Goal: Use online tool/utility: Utilize a website feature to perform a specific function

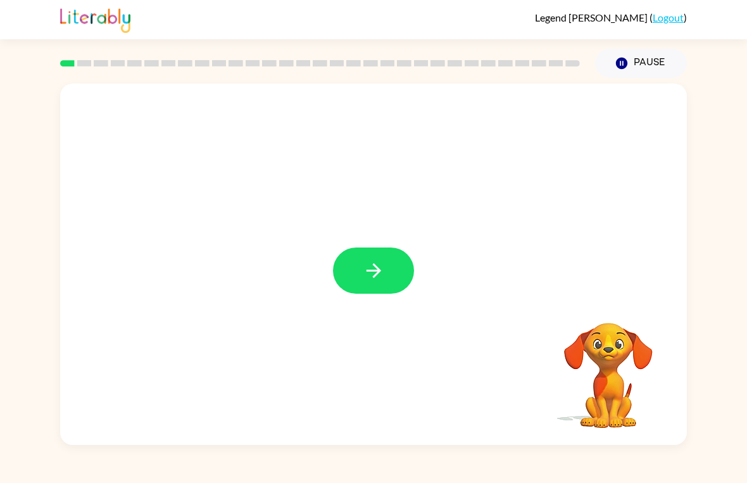
click at [373, 270] on icon "button" at bounding box center [374, 271] width 22 height 22
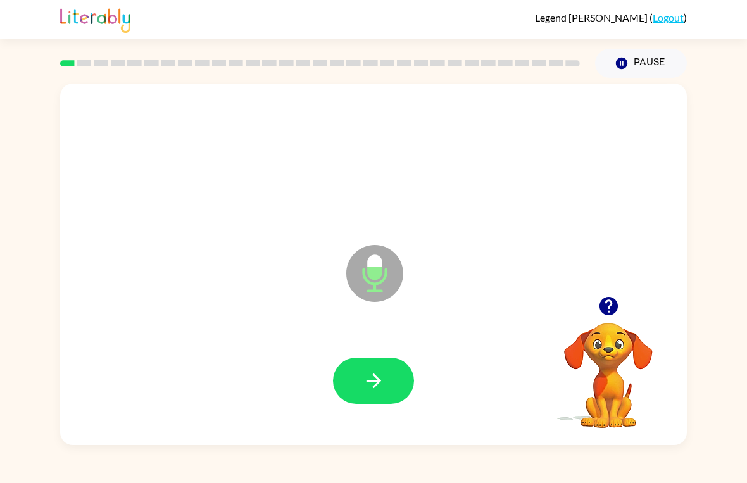
click at [387, 391] on button "button" at bounding box center [373, 381] width 81 height 46
click at [611, 303] on icon "button" at bounding box center [609, 306] width 22 height 22
click at [367, 379] on icon "button" at bounding box center [374, 381] width 22 height 22
click at [605, 309] on icon "button" at bounding box center [608, 306] width 18 height 18
click at [610, 308] on icon "button" at bounding box center [608, 306] width 18 height 18
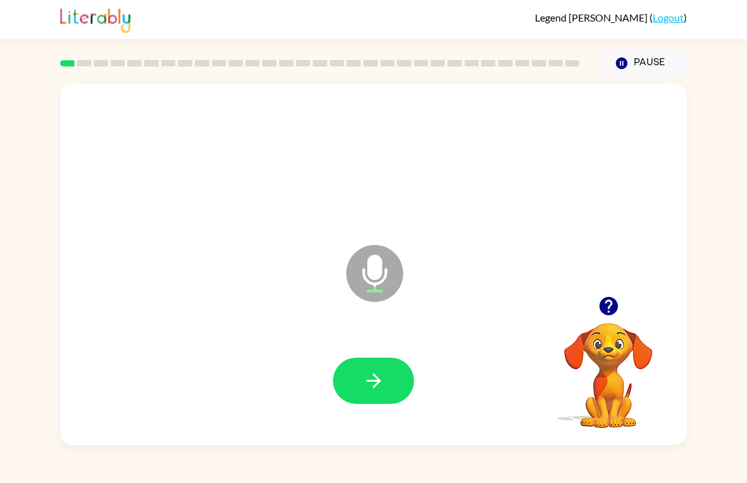
click at [348, 386] on button "button" at bounding box center [373, 381] width 81 height 46
click at [374, 367] on button "button" at bounding box center [373, 381] width 81 height 46
click at [356, 389] on button "button" at bounding box center [373, 381] width 81 height 46
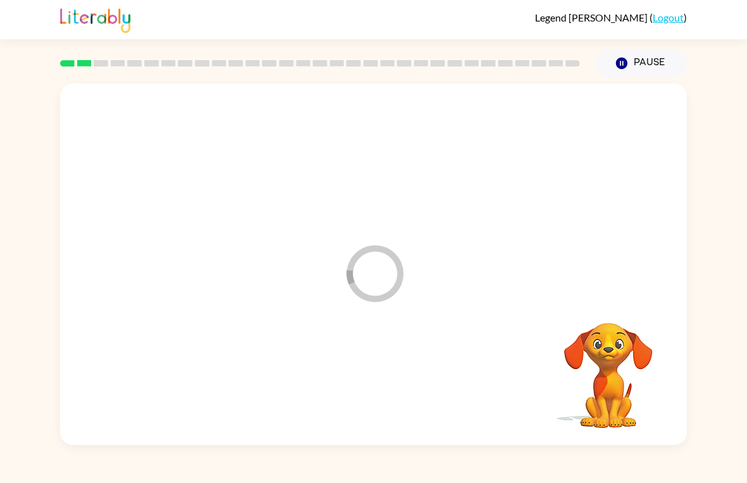
click at [353, 381] on div at bounding box center [374, 381] width 602 height 104
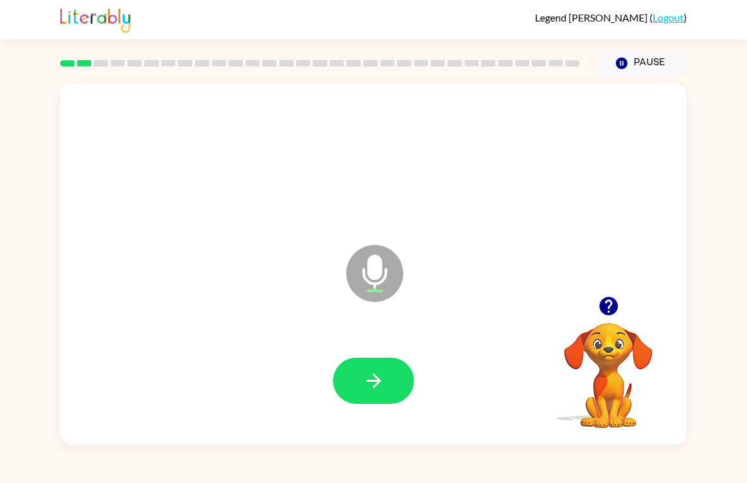
click at [602, 306] on icon "button" at bounding box center [608, 306] width 18 height 18
click at [374, 384] on icon "button" at bounding box center [374, 381] width 22 height 22
click at [633, 318] on div at bounding box center [608, 306] width 127 height 32
click at [603, 316] on icon "button" at bounding box center [609, 306] width 22 height 22
click at [377, 369] on button "button" at bounding box center [373, 381] width 81 height 46
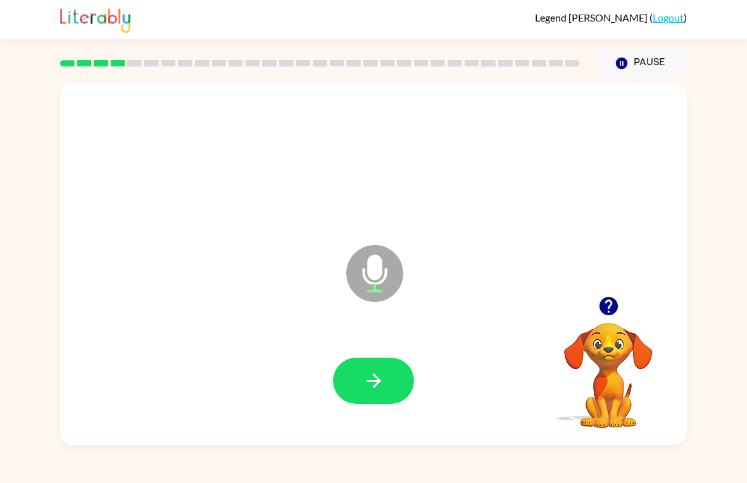
click at [587, 297] on div at bounding box center [608, 306] width 127 height 32
click at [623, 306] on button "button" at bounding box center [609, 306] width 32 height 32
click at [348, 387] on button "button" at bounding box center [373, 381] width 81 height 46
click at [387, 376] on button "button" at bounding box center [373, 381] width 81 height 46
click at [592, 283] on div "Microphone The Microphone is here when it is your turn to talk" at bounding box center [373, 265] width 627 height 362
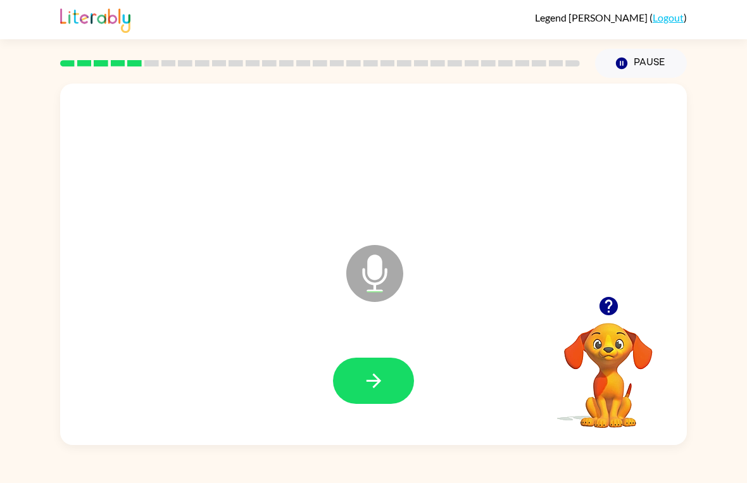
click at [611, 296] on icon "button" at bounding box center [609, 306] width 22 height 22
click at [353, 387] on button "button" at bounding box center [373, 381] width 81 height 46
click at [393, 382] on button "button" at bounding box center [373, 381] width 81 height 46
click at [619, 315] on icon "button" at bounding box center [609, 306] width 22 height 22
click at [393, 384] on button "button" at bounding box center [373, 381] width 81 height 46
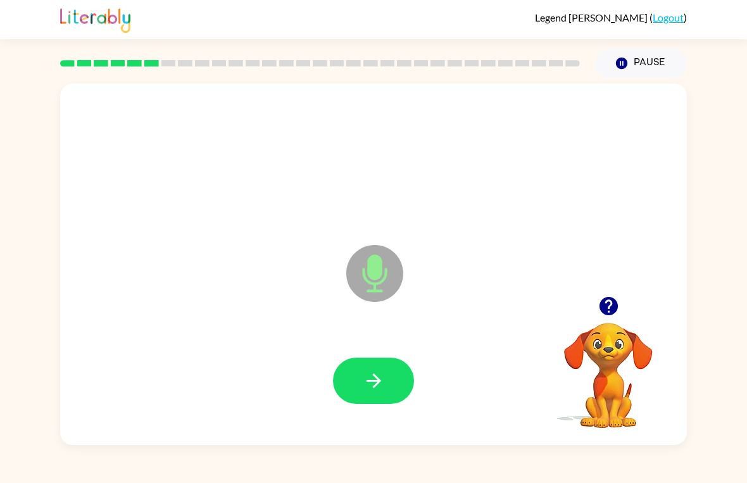
click at [384, 378] on icon "button" at bounding box center [374, 381] width 22 height 22
click at [376, 403] on button "button" at bounding box center [373, 381] width 81 height 46
click at [409, 356] on div at bounding box center [374, 381] width 602 height 104
click at [409, 355] on div at bounding box center [374, 381] width 602 height 104
click at [391, 382] on button "button" at bounding box center [373, 381] width 81 height 46
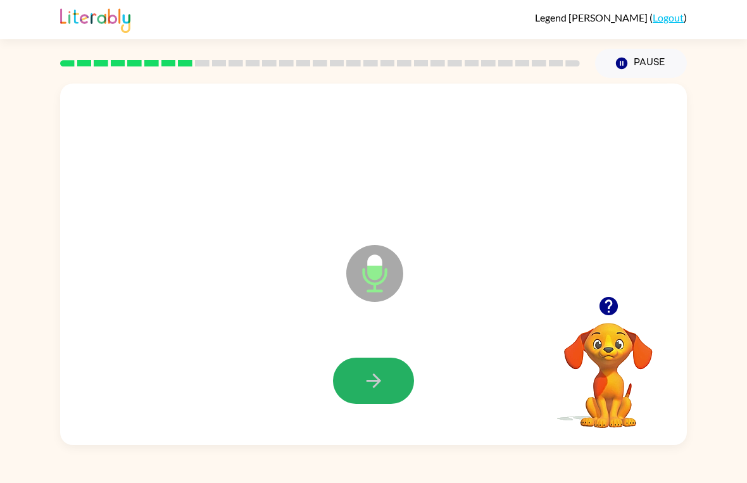
click at [405, 371] on button "button" at bounding box center [373, 381] width 81 height 46
click at [353, 367] on button "button" at bounding box center [373, 381] width 81 height 46
click at [612, 301] on icon "button" at bounding box center [608, 306] width 18 height 18
click at [357, 404] on button "button" at bounding box center [373, 381] width 81 height 46
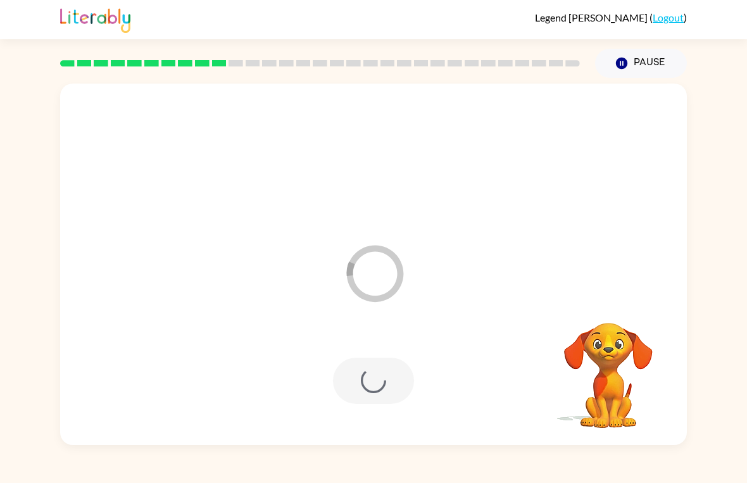
click at [361, 379] on div at bounding box center [373, 381] width 81 height 46
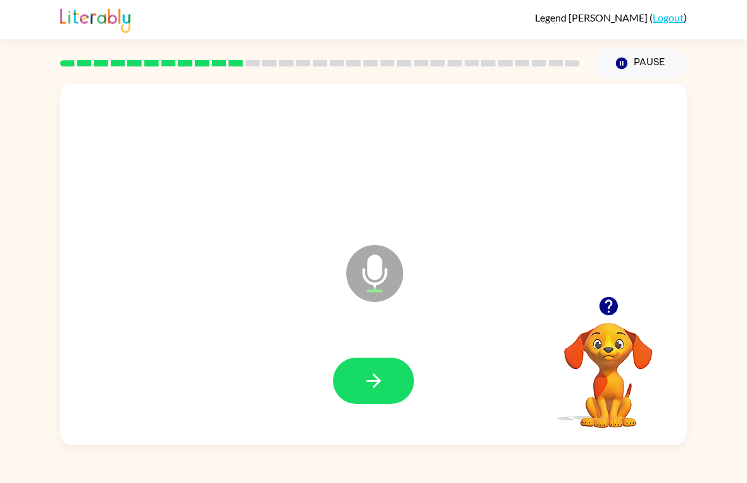
click at [381, 378] on icon "button" at bounding box center [374, 381] width 22 height 22
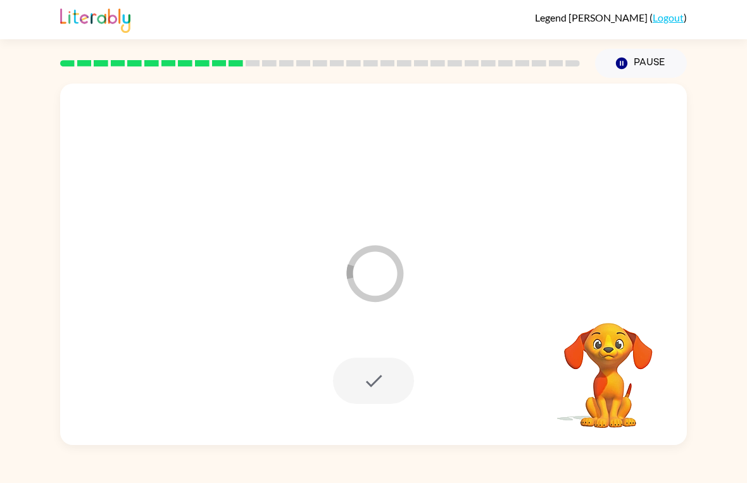
click at [371, 381] on div at bounding box center [373, 381] width 81 height 46
click at [383, 391] on div at bounding box center [373, 381] width 81 height 46
click at [390, 378] on div at bounding box center [373, 381] width 81 height 46
click at [640, 71] on button "Pause Pause" at bounding box center [641, 63] width 92 height 29
click at [633, 65] on button "Pause Pause" at bounding box center [641, 63] width 92 height 29
